Goal: Communication & Community: Connect with others

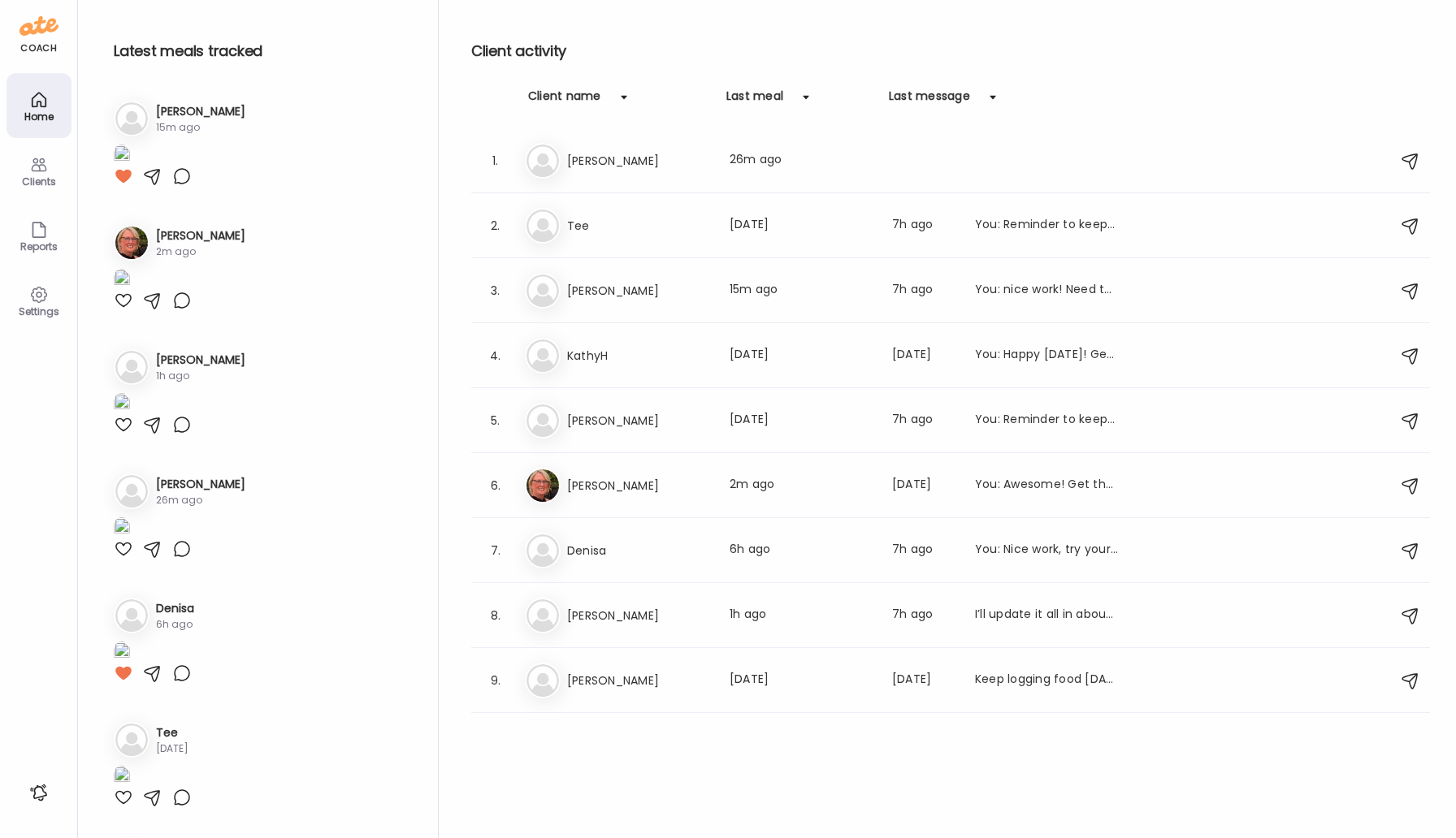
scroll to position [1343, 0]
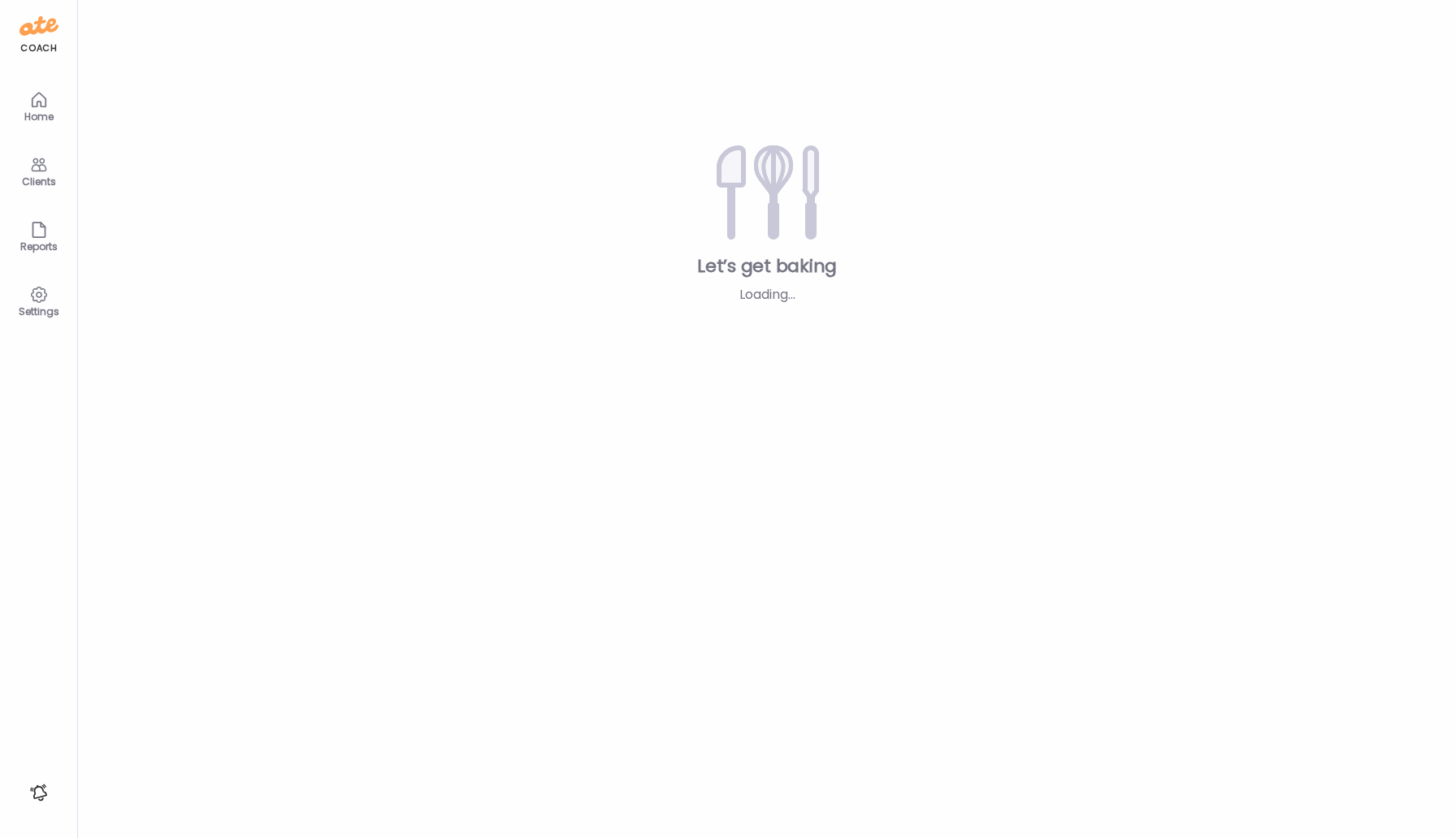
type input "*****"
type input "**********"
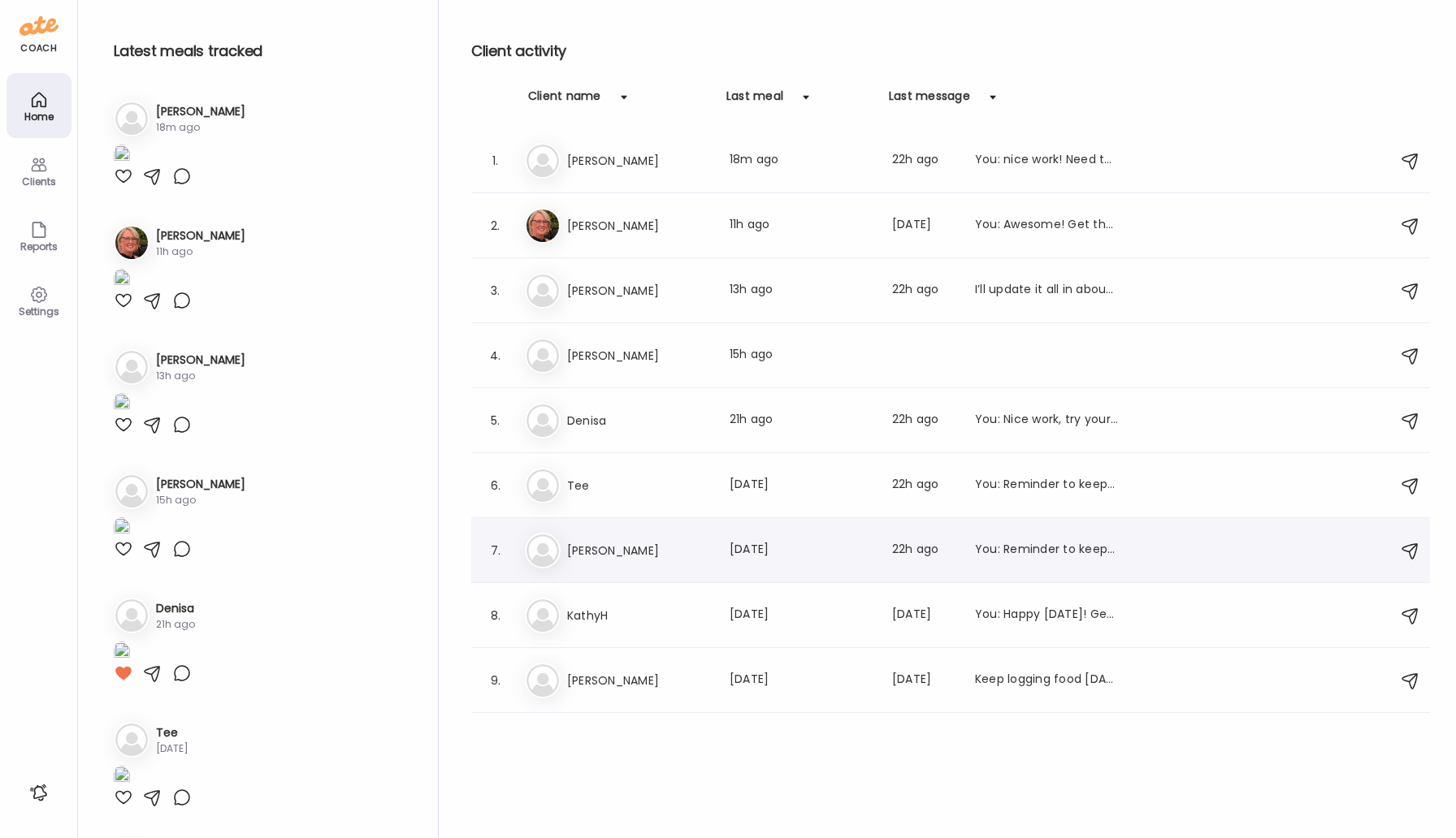
type input "**********"
click at [606, 543] on h3 "[PERSON_NAME]" at bounding box center [639, 551] width 143 height 20
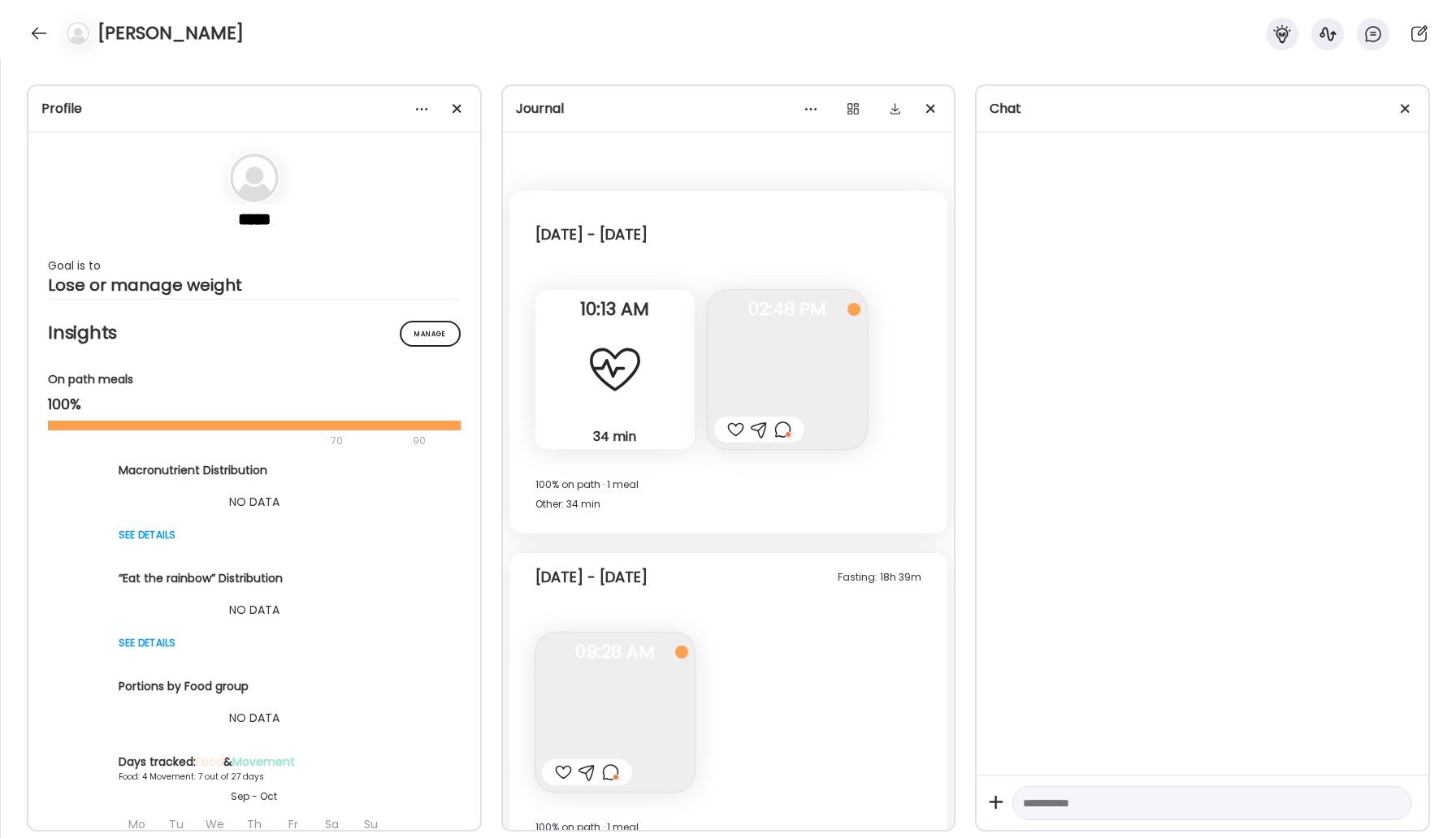
scroll to position [3012, 0]
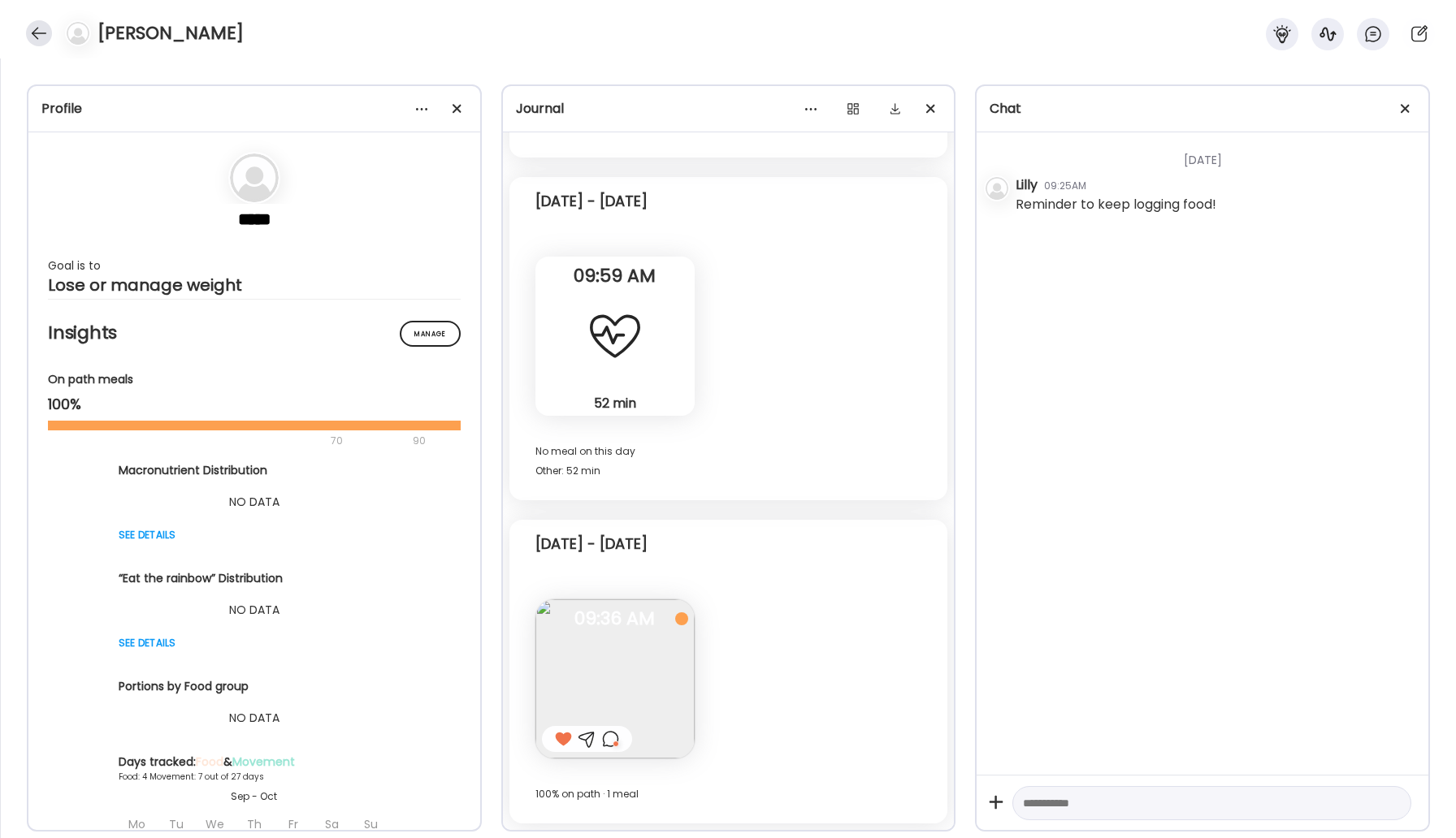
click at [30, 38] on div at bounding box center [40, 34] width 26 height 26
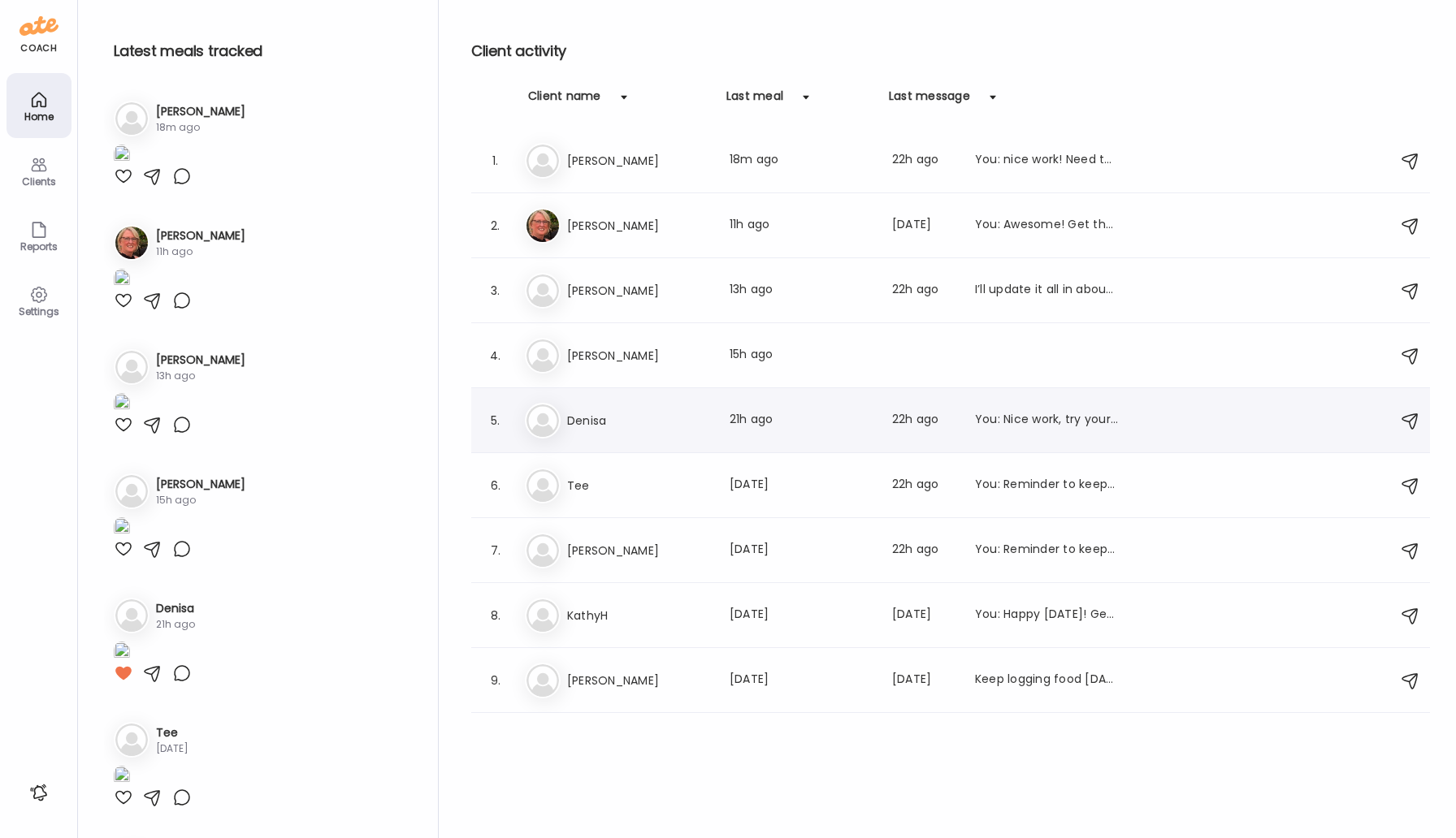
click at [599, 428] on h3 "Denisa" at bounding box center [639, 421] width 143 height 20
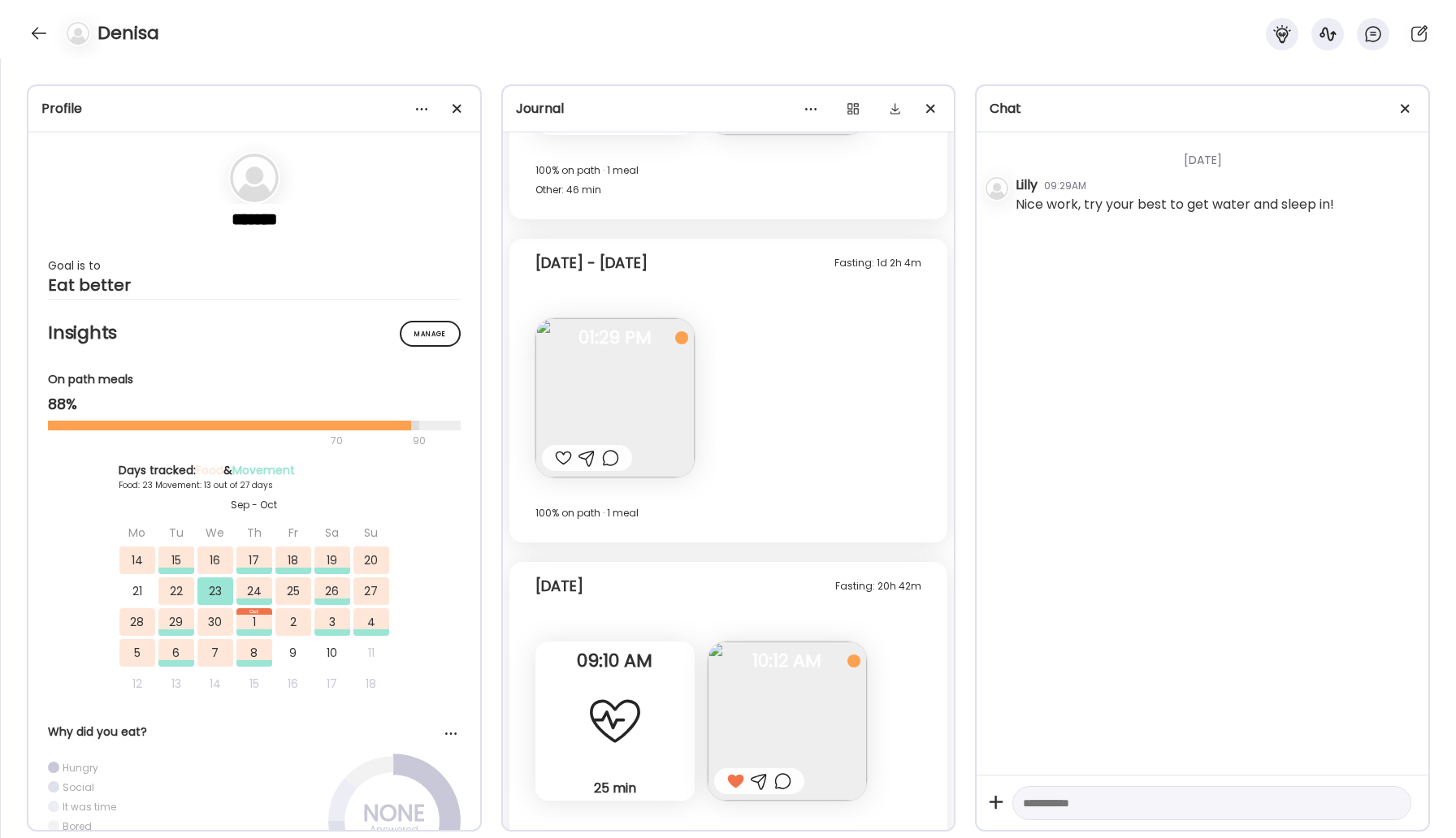
scroll to position [14347, 0]
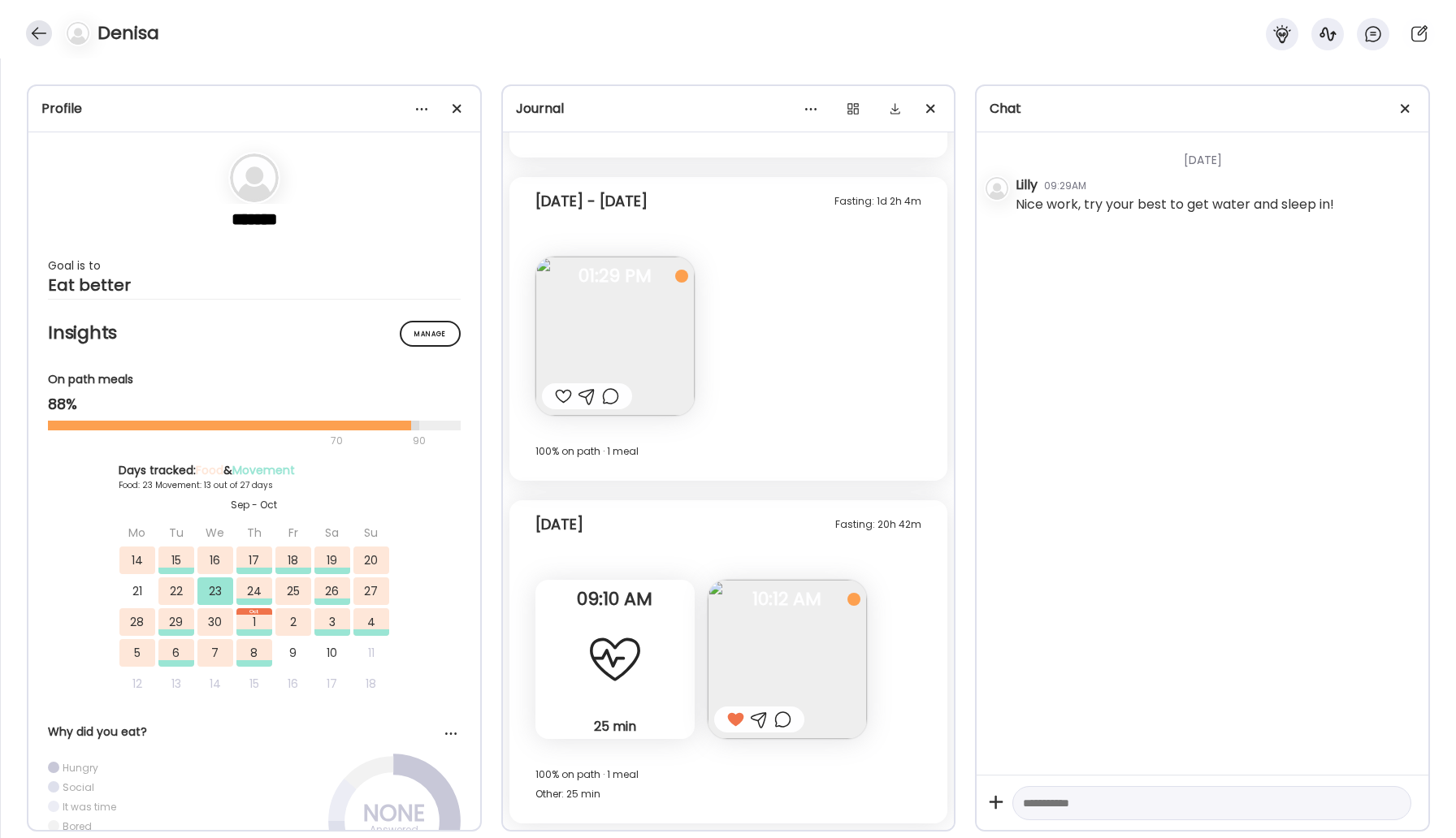
click at [34, 29] on div at bounding box center [40, 34] width 26 height 26
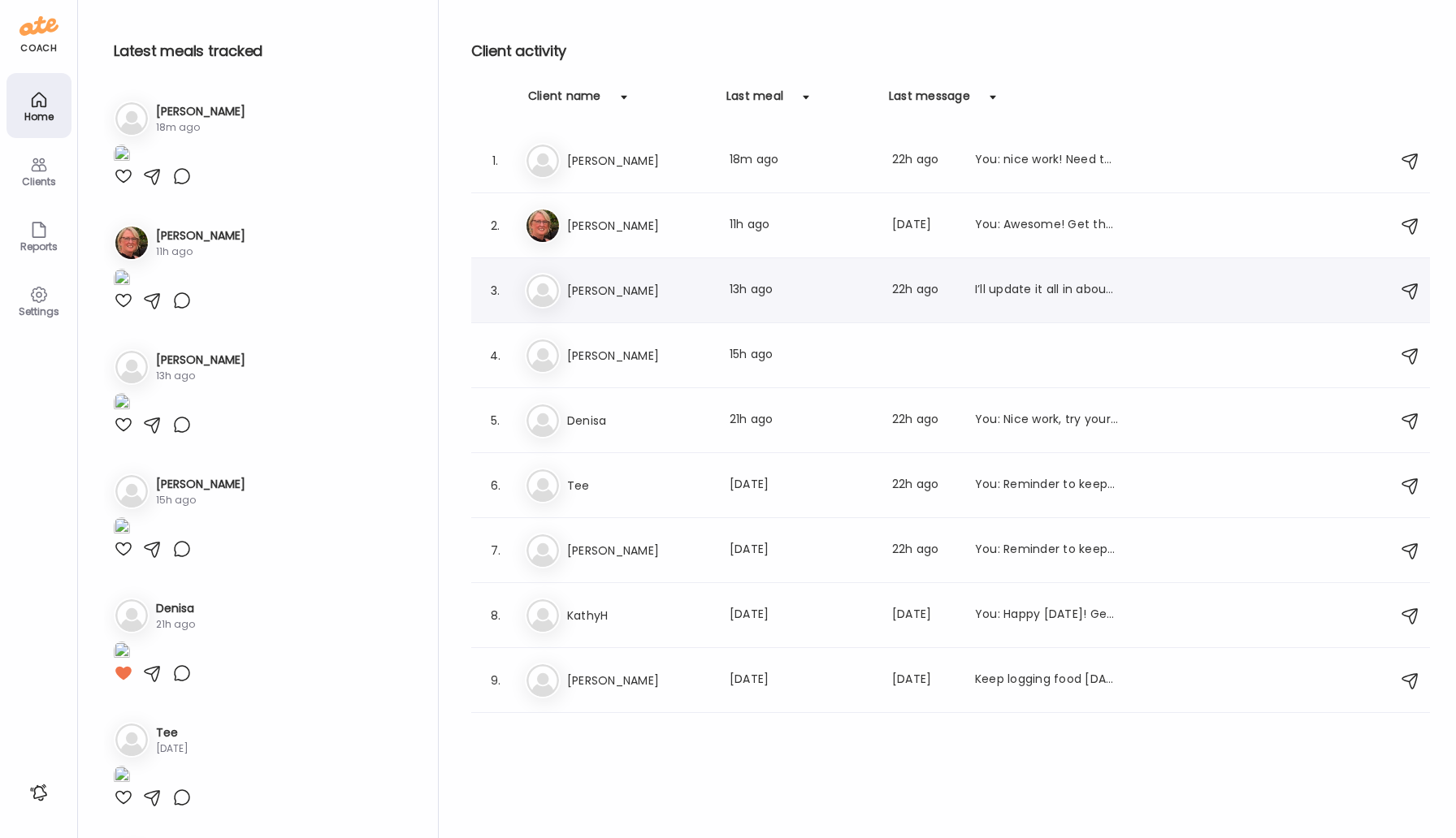
click at [617, 276] on div "Da DanielleSherman Last meal: 13h ago Last message: 22h ago I’ll update it all …" at bounding box center [953, 290] width 856 height 35
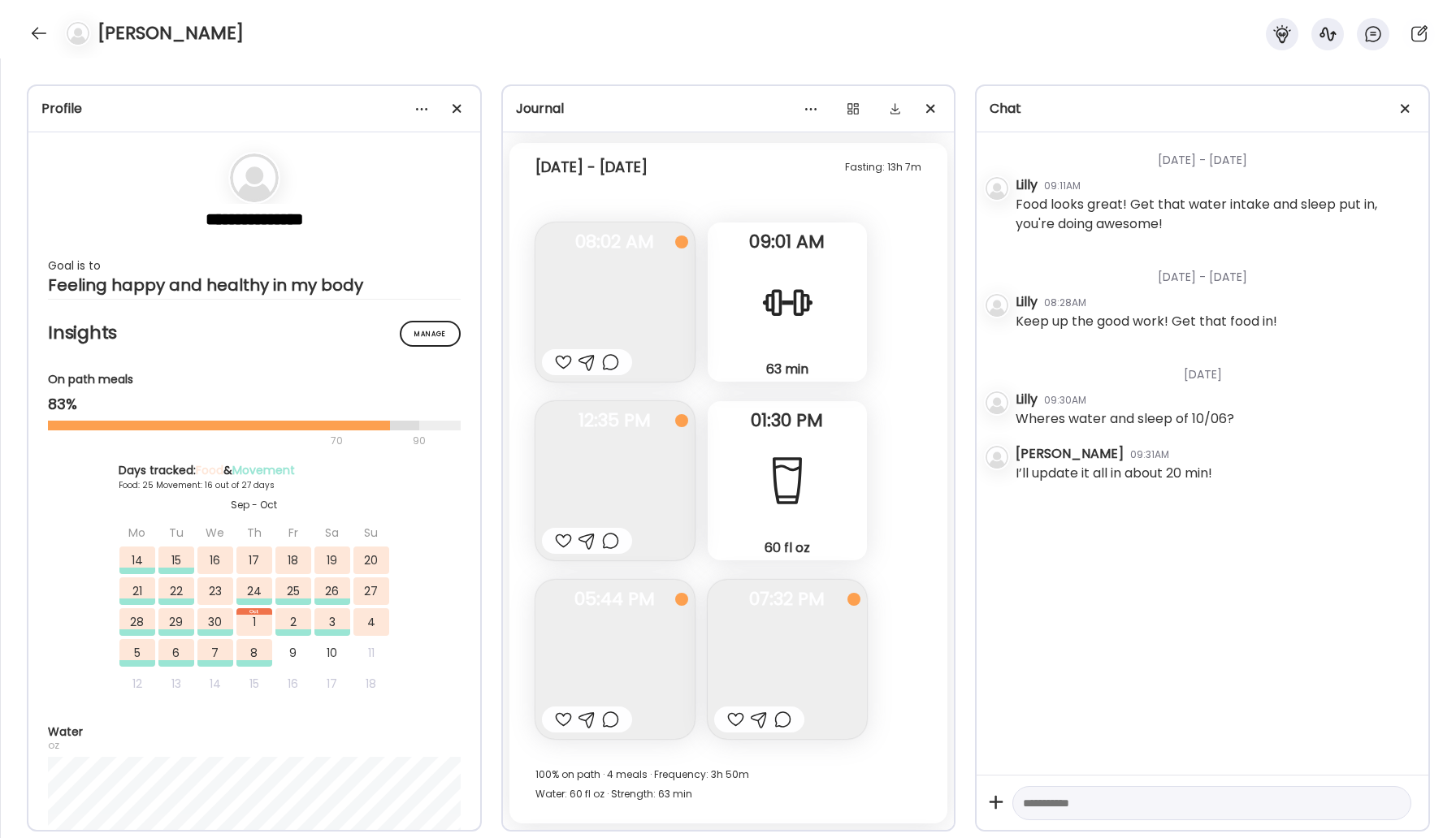
scroll to position [26523, 0]
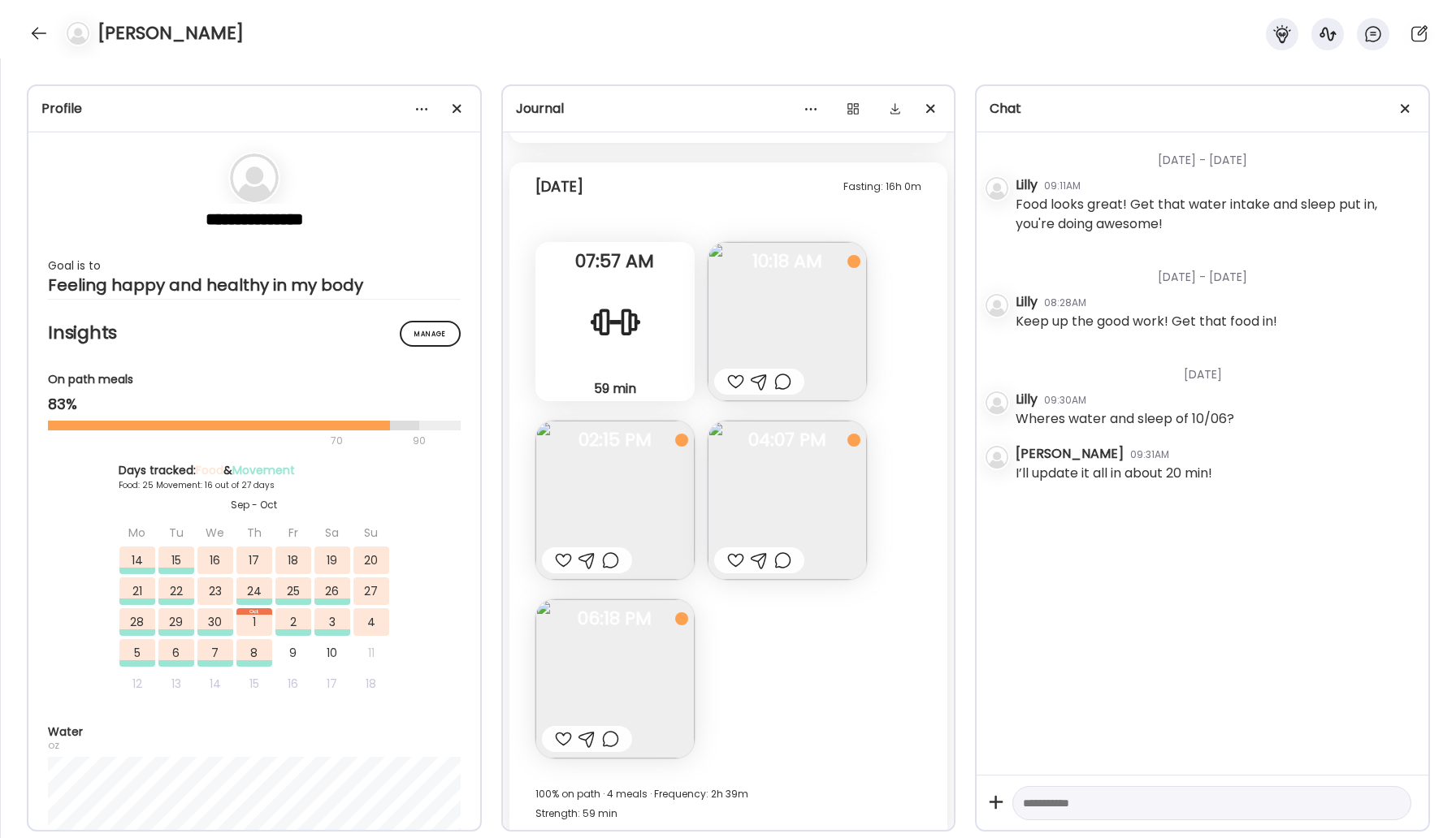
click at [745, 464] on img at bounding box center [787, 500] width 159 height 159
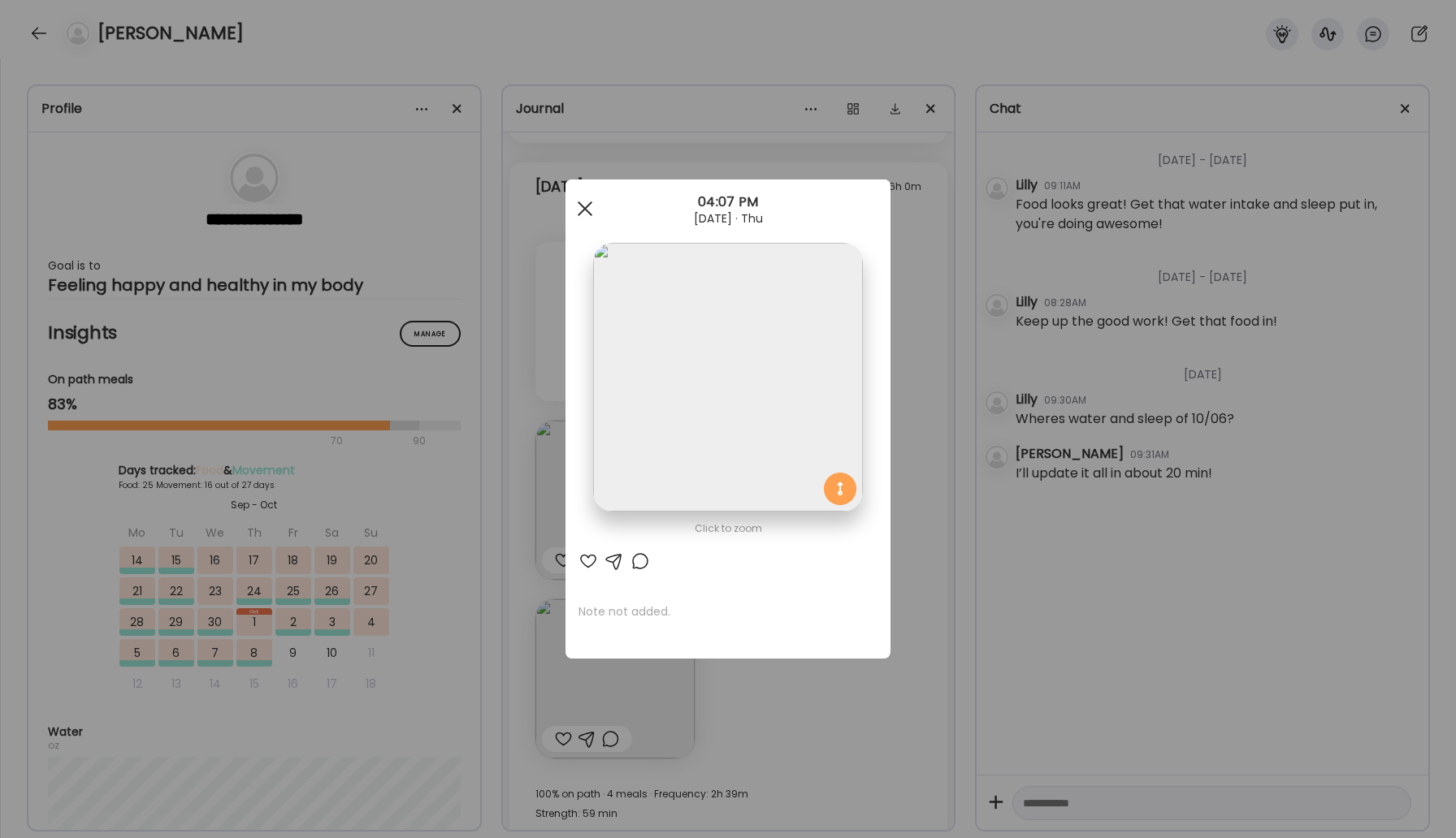
click at [583, 205] on span at bounding box center [585, 208] width 15 height 15
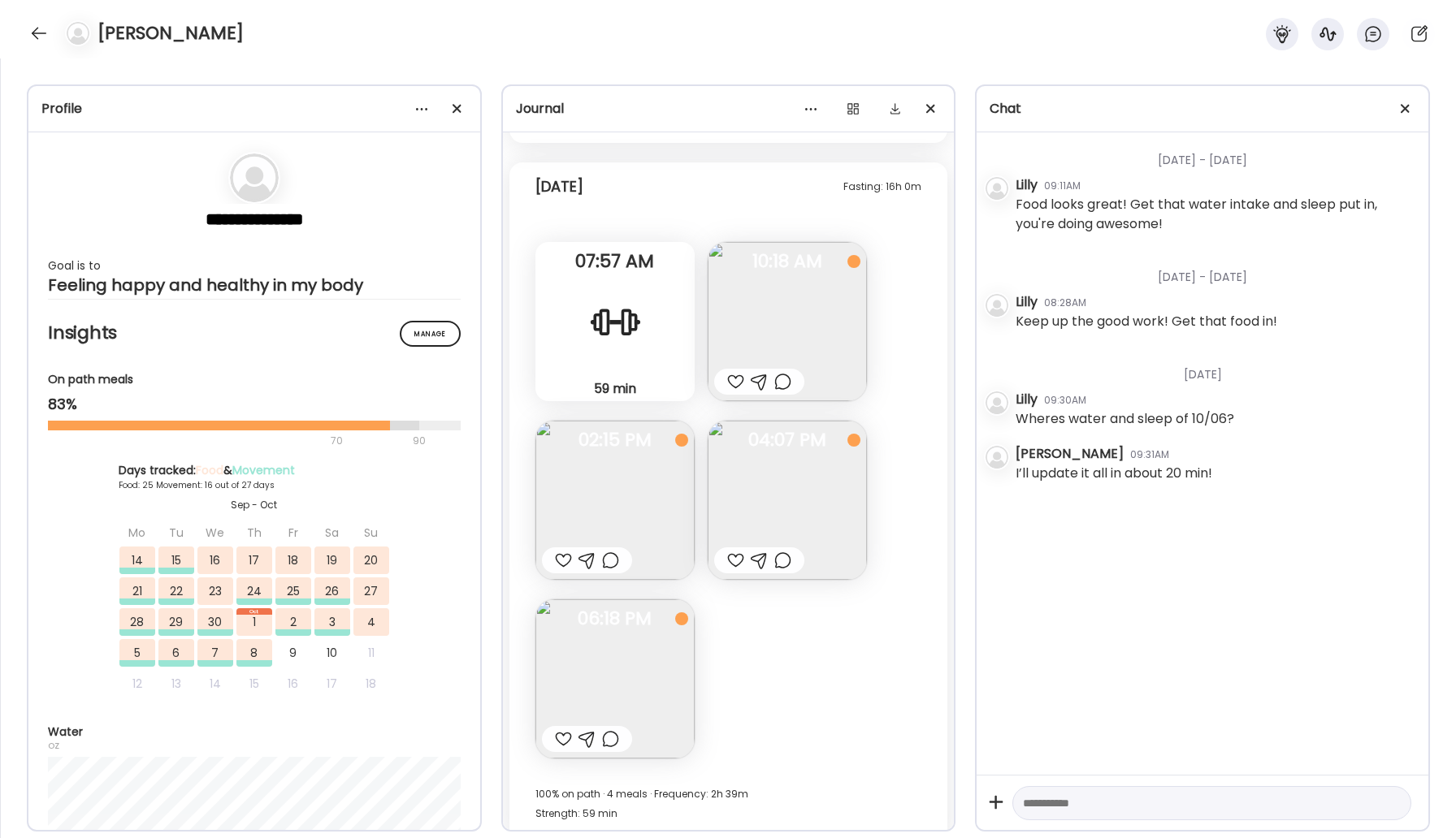
click at [798, 315] on img at bounding box center [787, 321] width 159 height 159
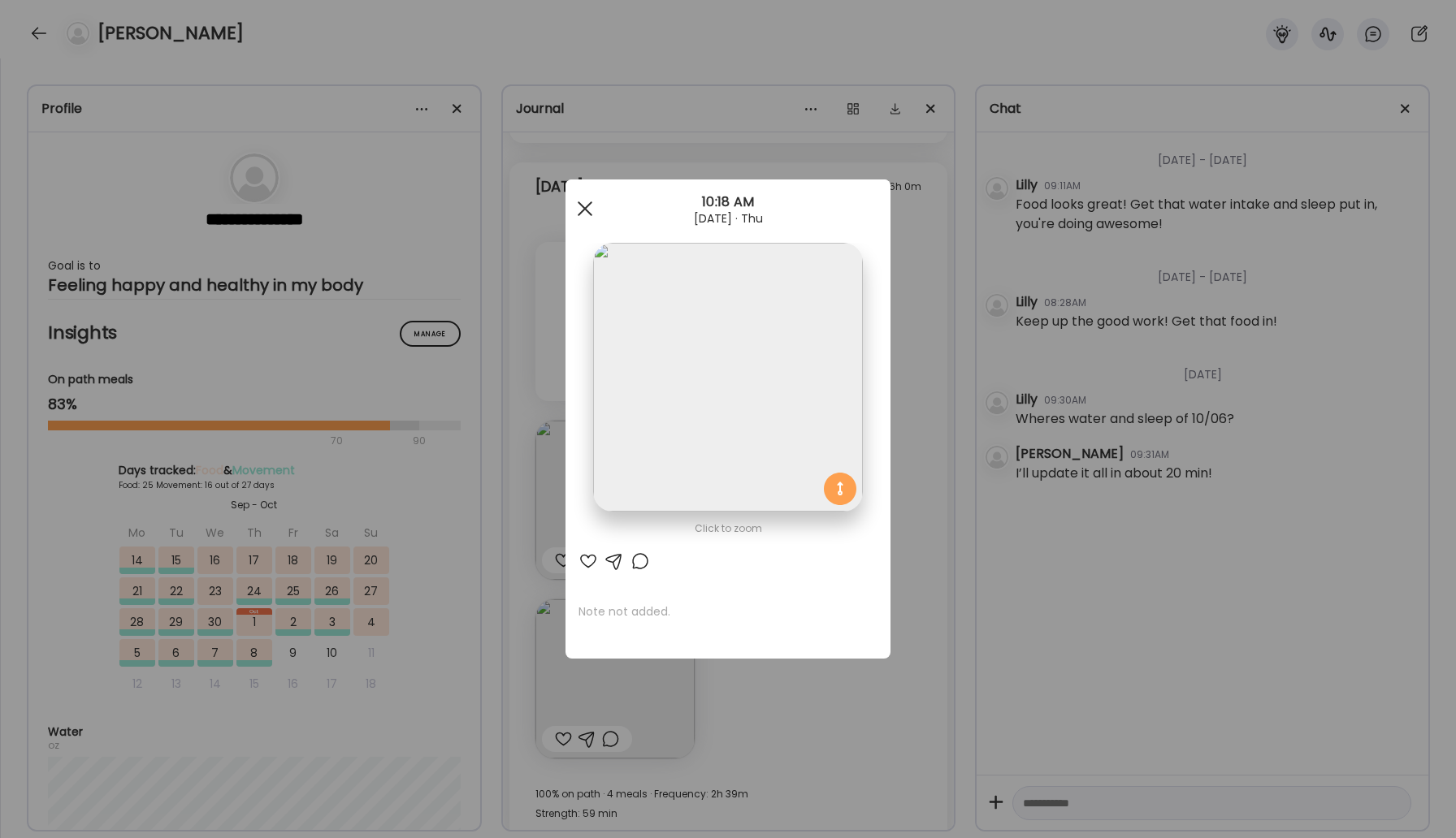
click at [591, 213] on span at bounding box center [585, 208] width 15 height 15
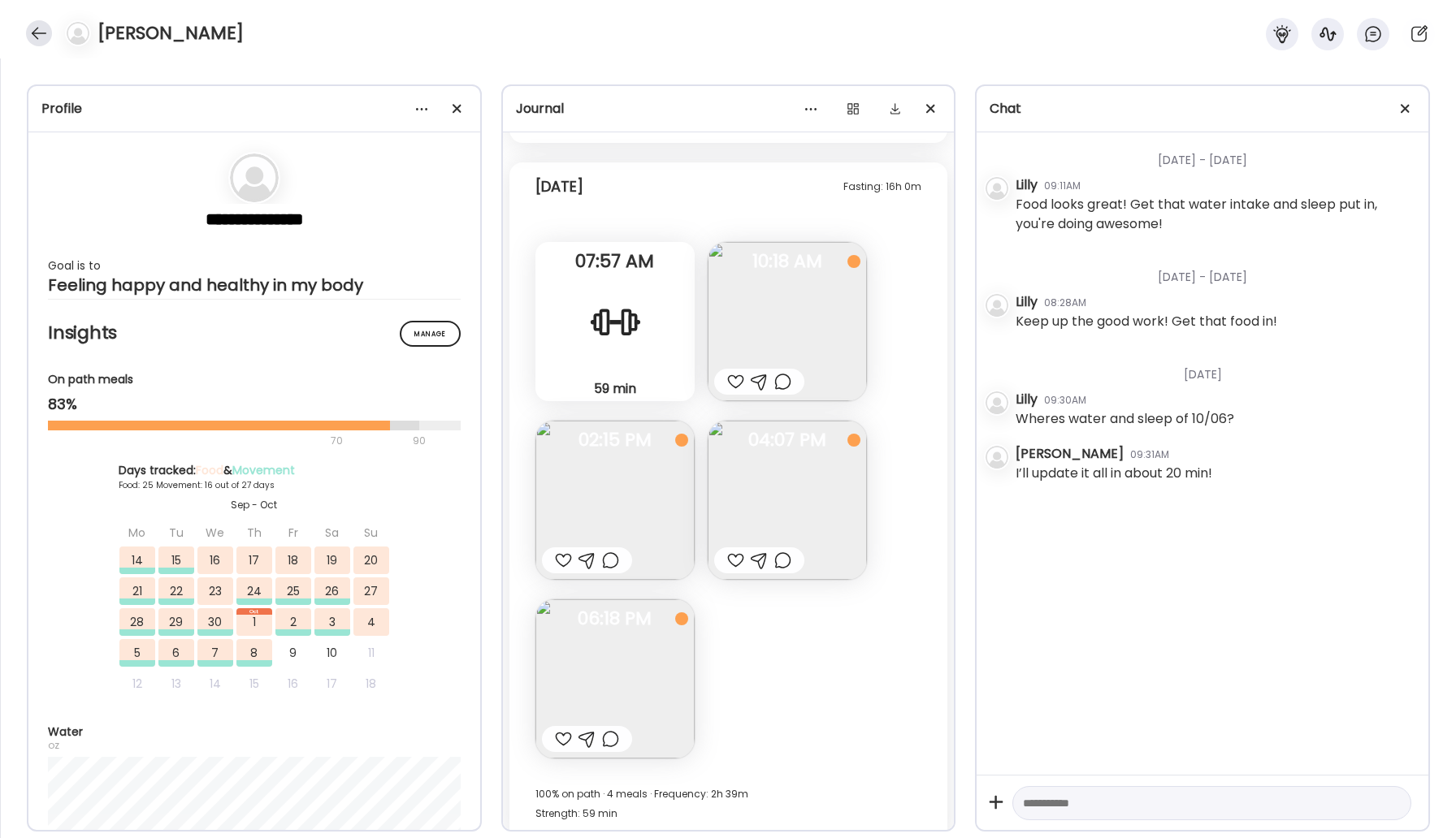
click at [39, 38] on div at bounding box center [40, 34] width 26 height 26
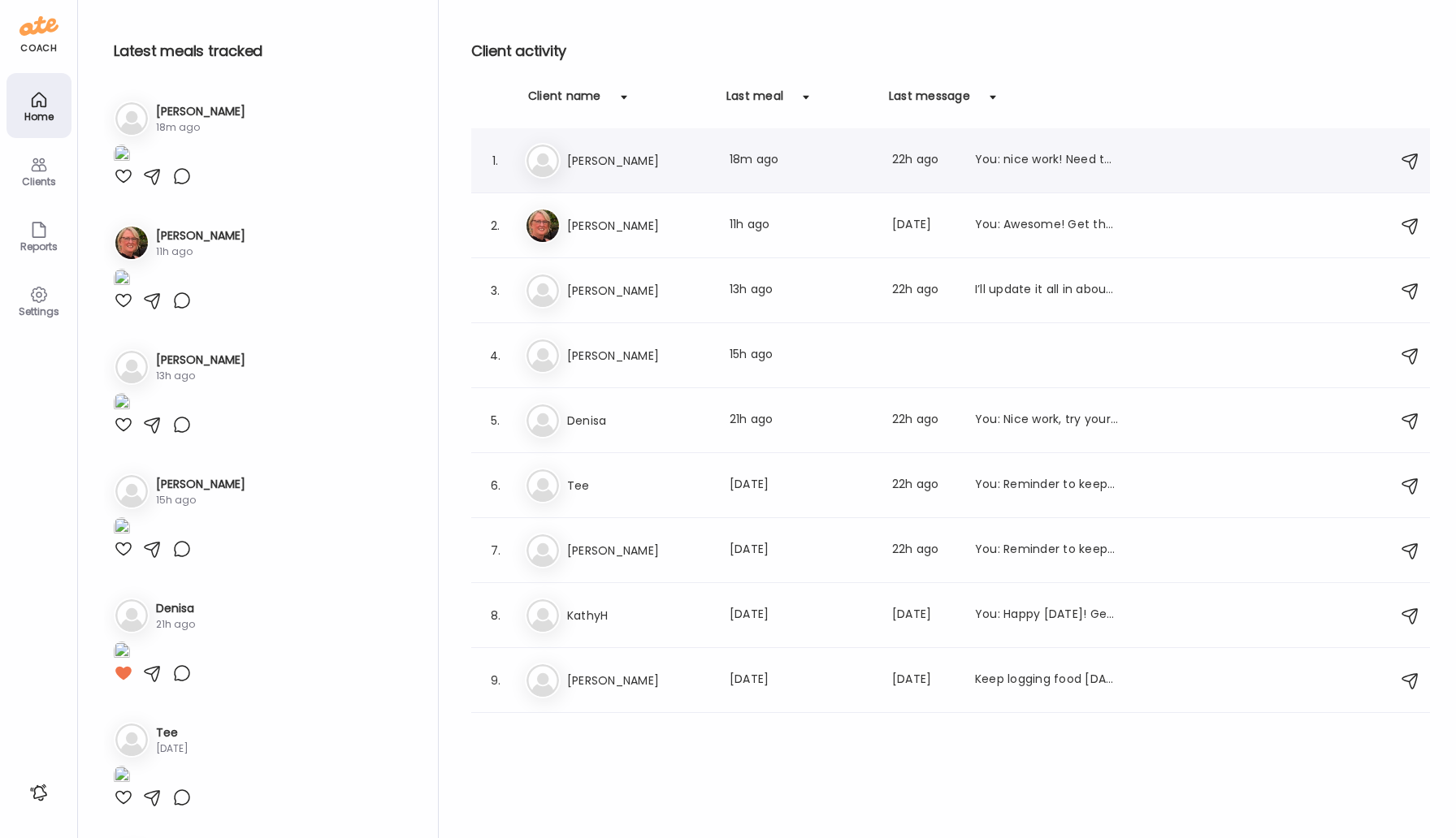
click at [606, 164] on h3 "[PERSON_NAME]" at bounding box center [639, 161] width 143 height 20
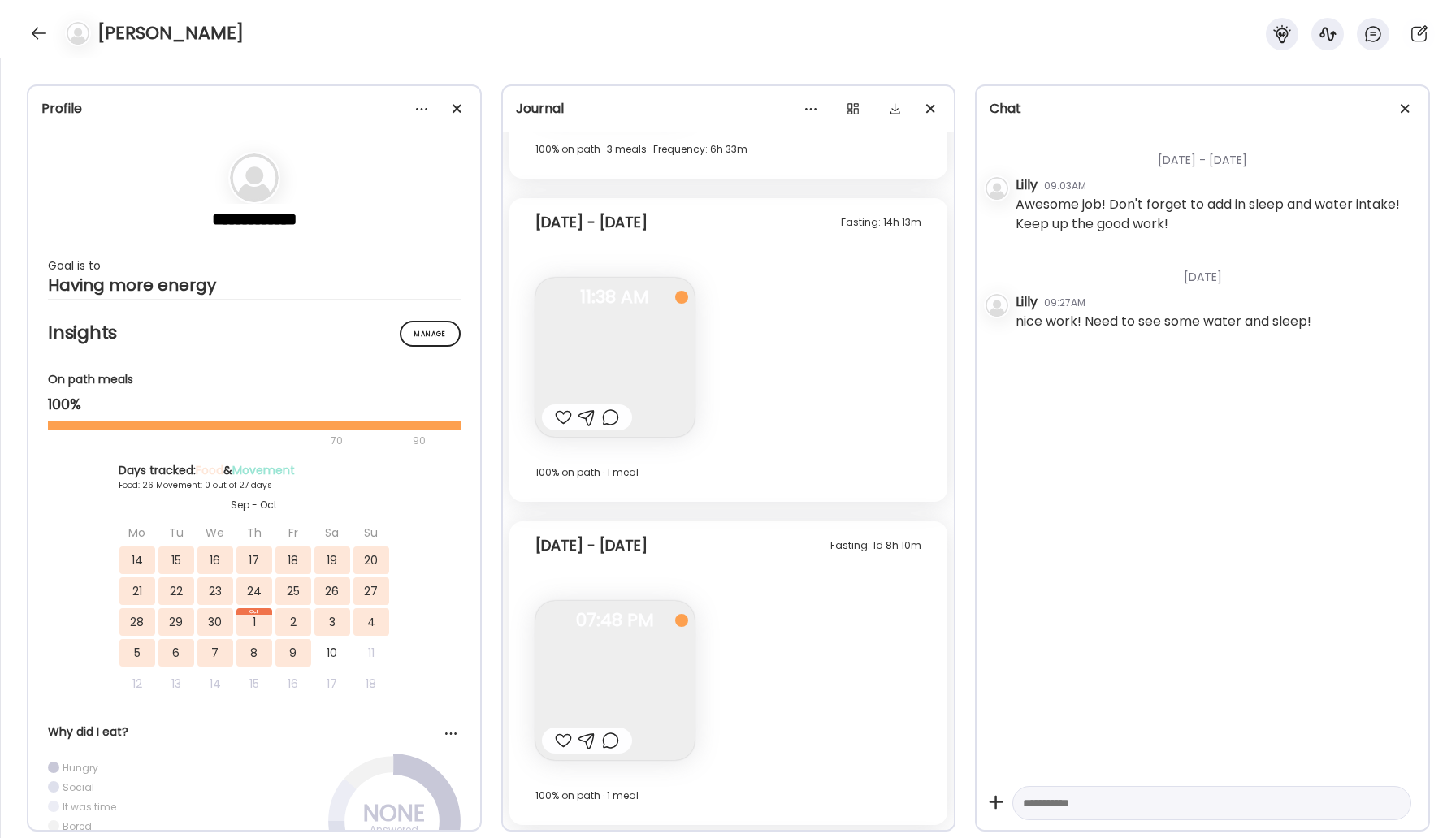
scroll to position [12126, 0]
click at [556, 746] on div at bounding box center [563, 739] width 17 height 20
click at [594, 685] on img at bounding box center [615, 679] width 159 height 159
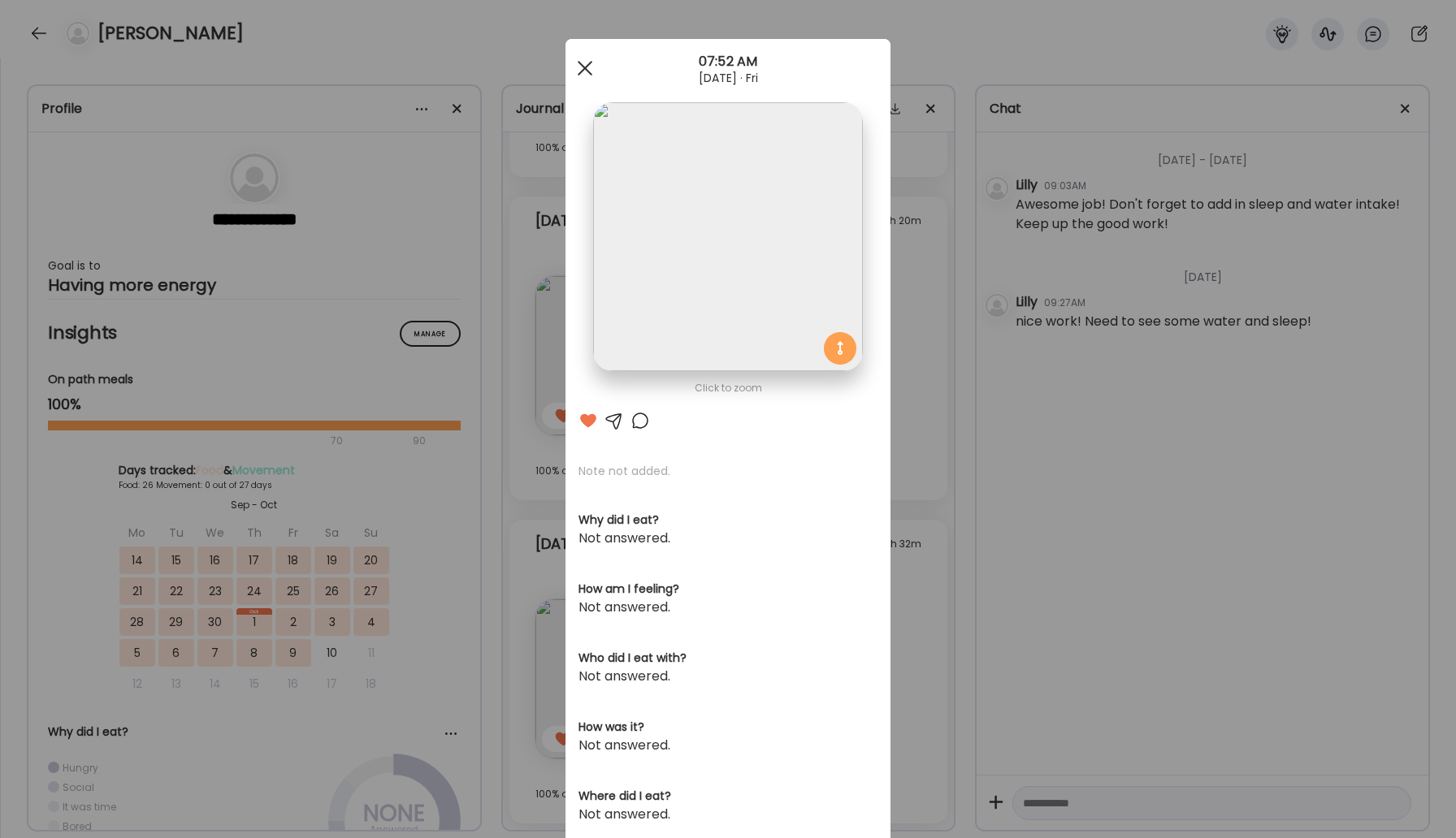
click at [595, 63] on div at bounding box center [584, 68] width 32 height 32
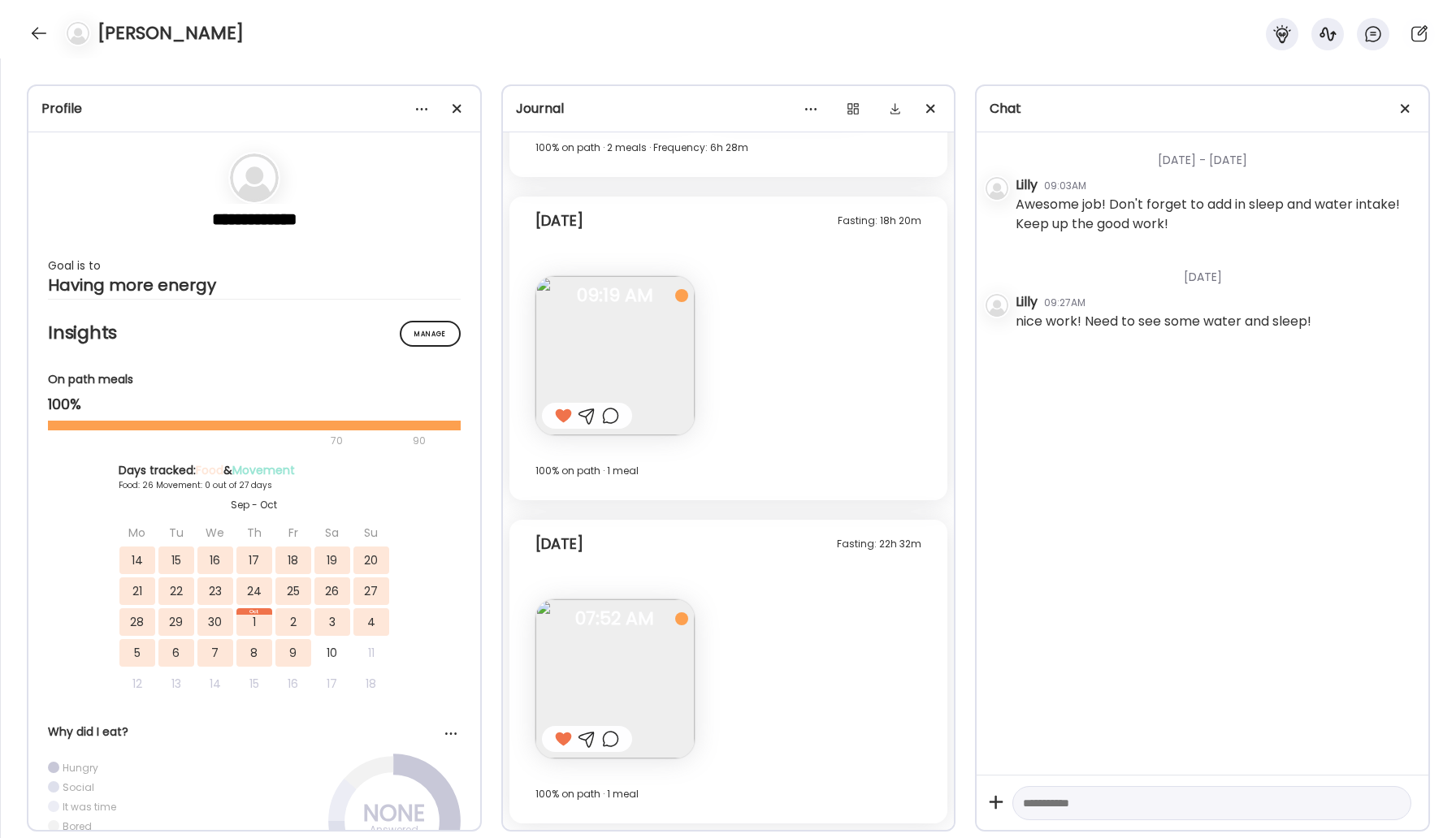
click at [30, 50] on div "[PERSON_NAME]" at bounding box center [728, 29] width 1456 height 59
click at [49, 23] on div "[PERSON_NAME]" at bounding box center [728, 29] width 1456 height 59
click at [44, 29] on div at bounding box center [40, 34] width 26 height 26
